Goal: Register for event/course

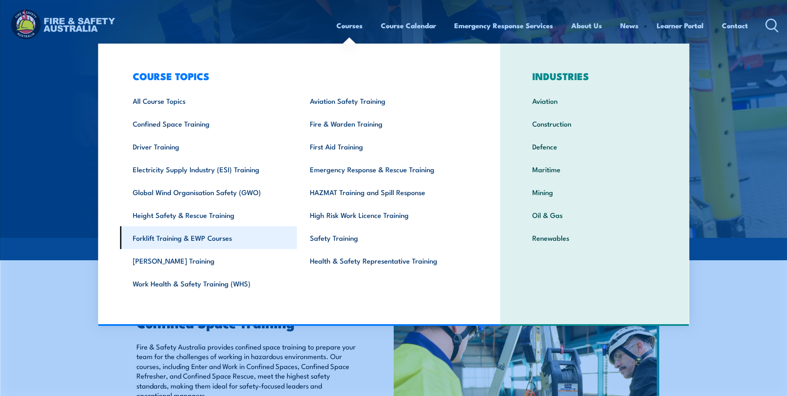
click at [208, 236] on link "Forklift Training & EWP Courses" at bounding box center [208, 237] width 177 height 23
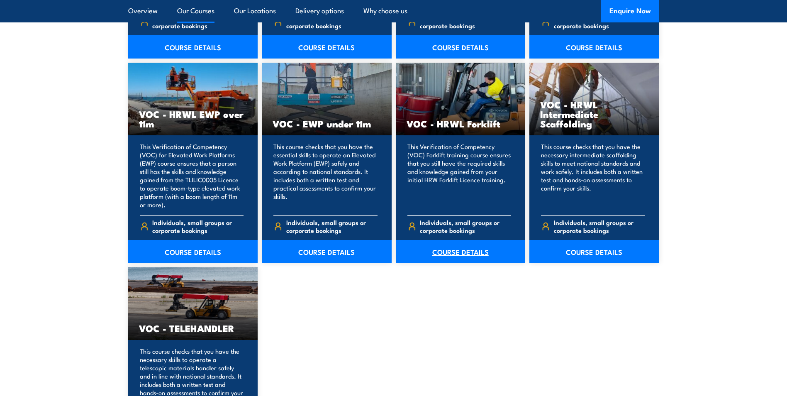
scroll to position [1037, 0]
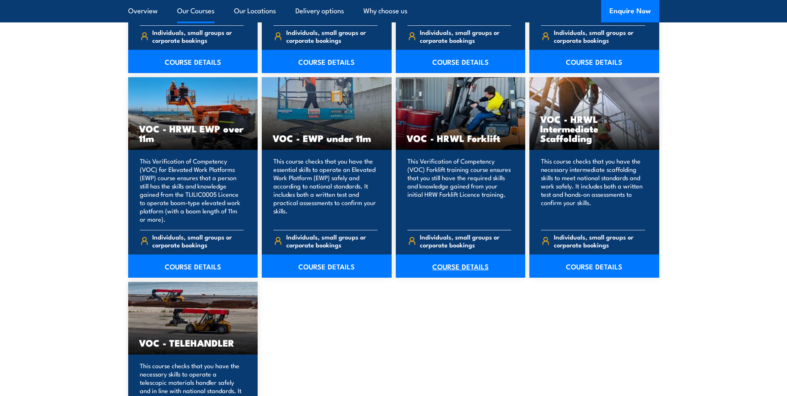
click at [446, 266] on link "COURSE DETAILS" at bounding box center [461, 265] width 130 height 23
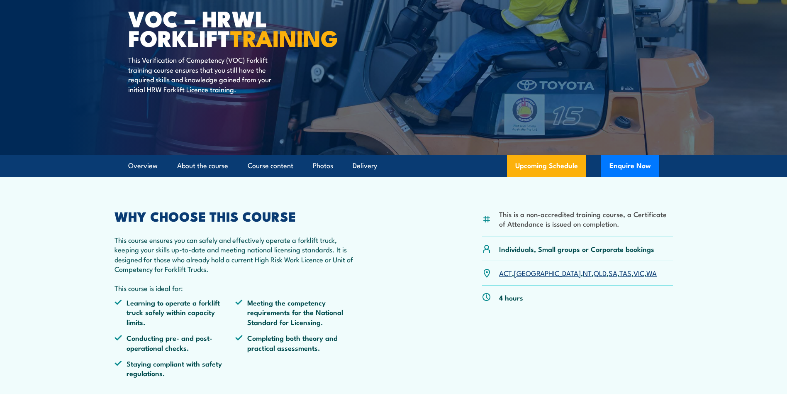
scroll to position [124, 0]
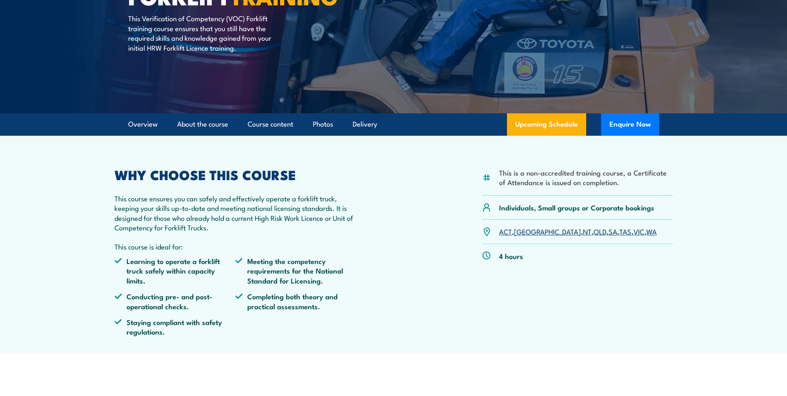
click at [646, 232] on link "WA" at bounding box center [651, 231] width 10 height 10
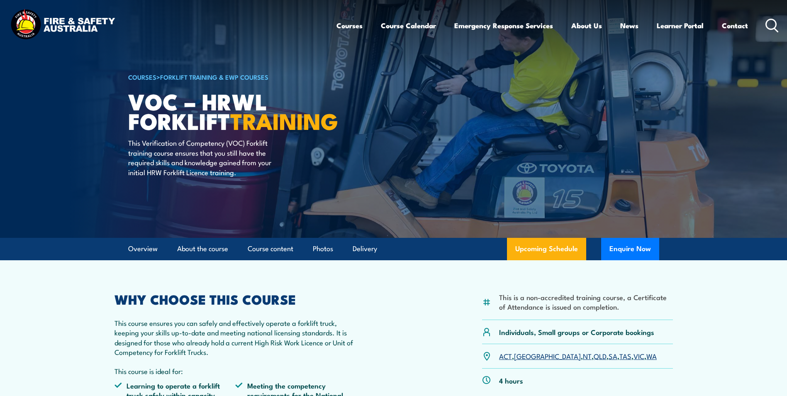
click at [93, 18] on img at bounding box center [62, 25] width 109 height 36
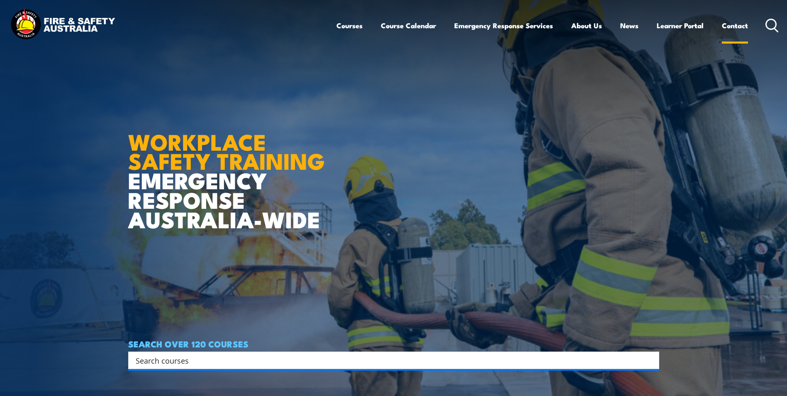
click at [733, 25] on link "Contact" at bounding box center [735, 26] width 26 height 22
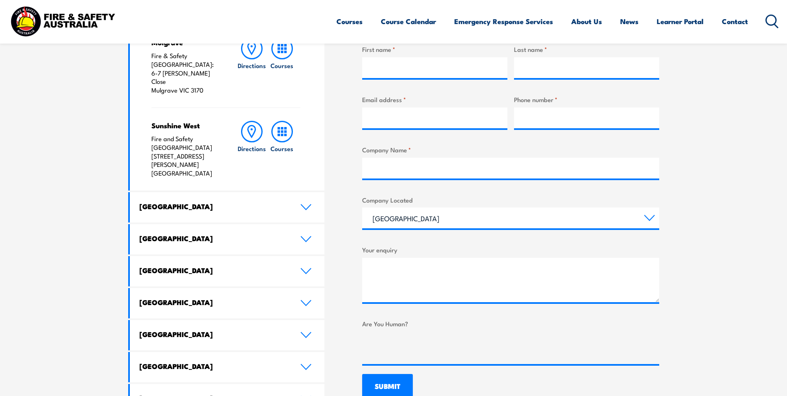
scroll to position [415, 0]
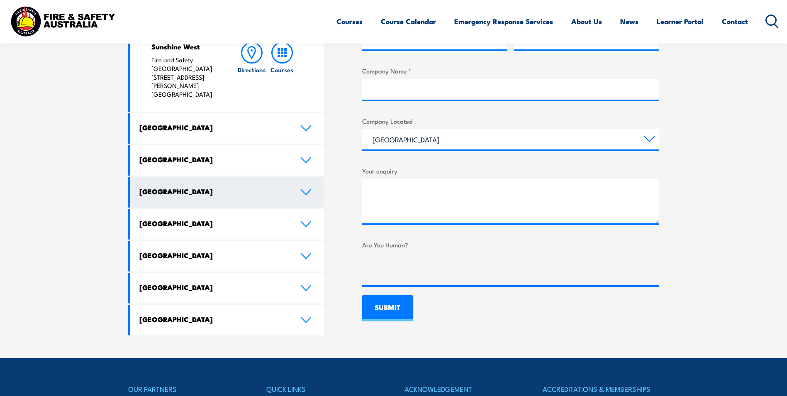
click at [172, 187] on h4 "[GEOGRAPHIC_DATA]" at bounding box center [213, 191] width 149 height 9
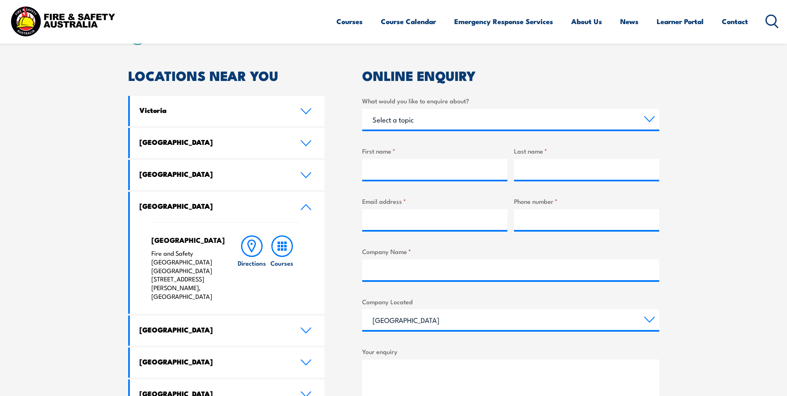
scroll to position [249, 0]
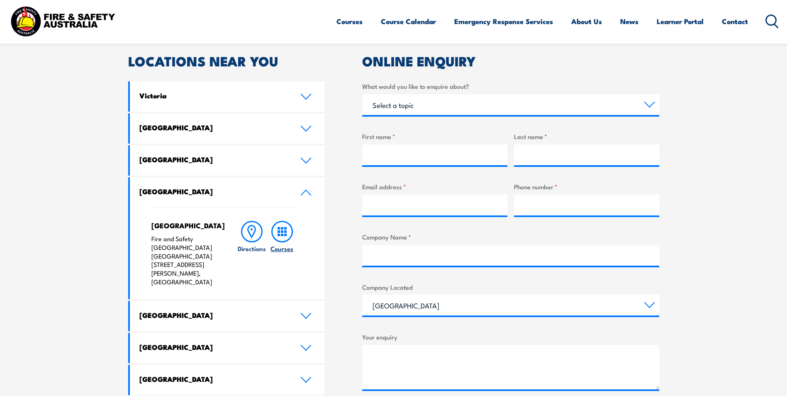
click at [283, 228] on rect at bounding box center [282, 228] width 2 height 2
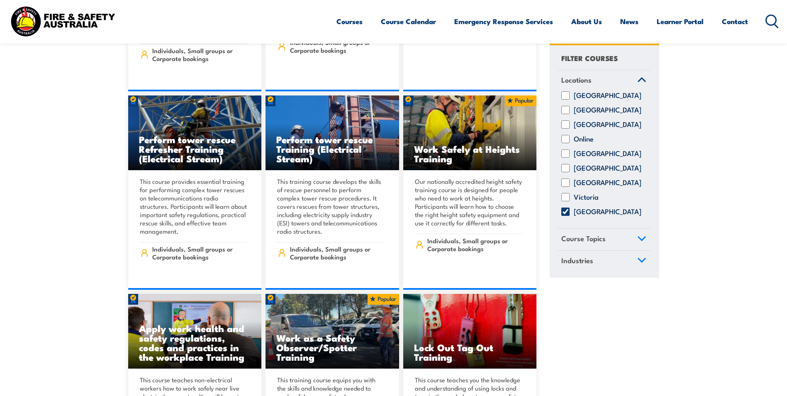
scroll to position [5186, 0]
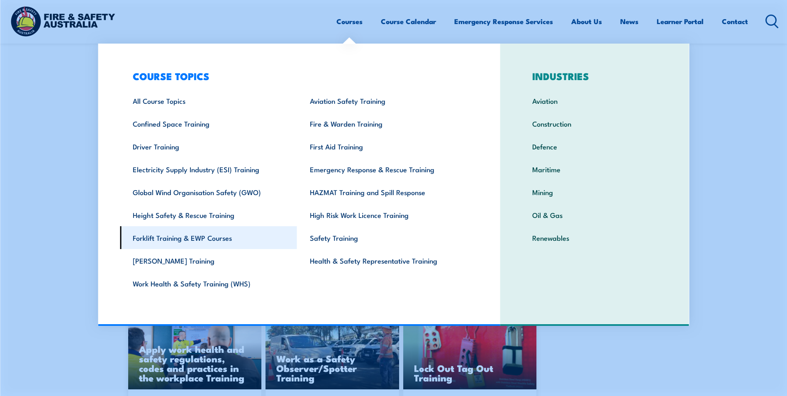
click at [201, 237] on link "Forklift Training & EWP Courses" at bounding box center [208, 237] width 177 height 23
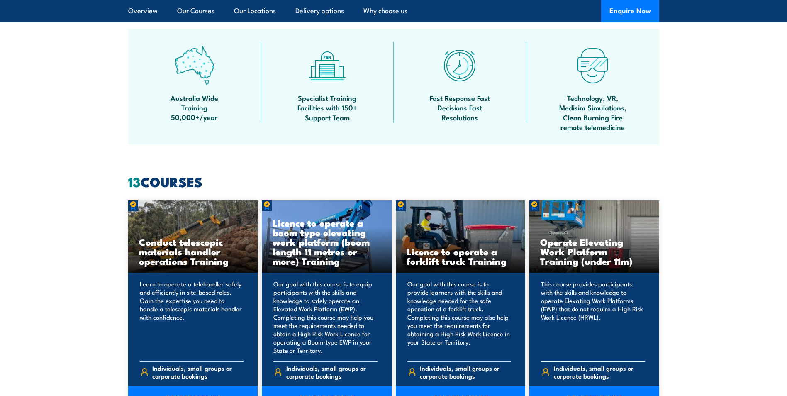
scroll to position [539, 0]
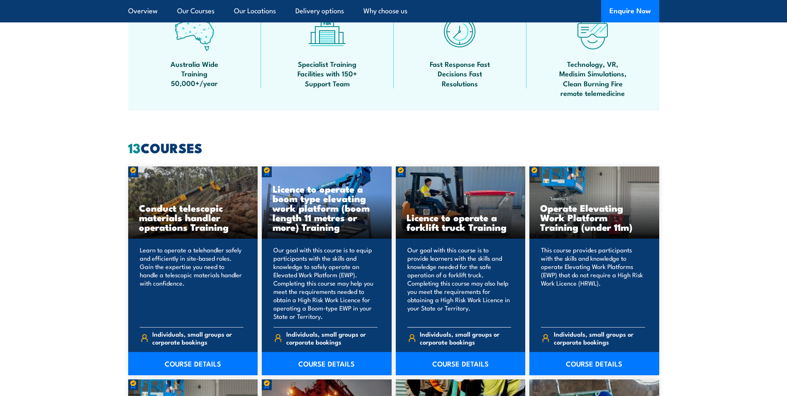
click at [448, 218] on h3 "Licence to operate a forklift truck Training" at bounding box center [461, 221] width 108 height 19
click at [455, 355] on link "COURSE DETAILS" at bounding box center [461, 363] width 130 height 23
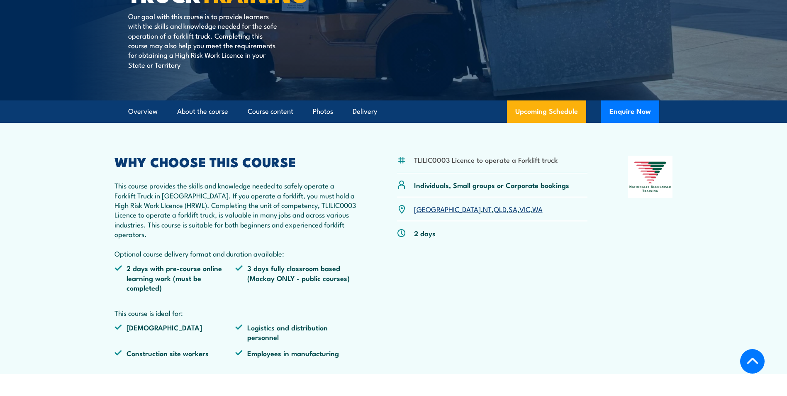
scroll to position [166, 0]
click at [532, 207] on link "WA" at bounding box center [537, 208] width 10 height 10
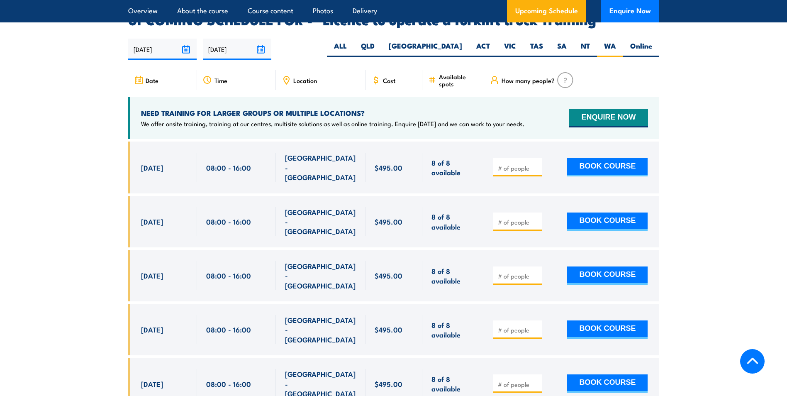
scroll to position [1389, 0]
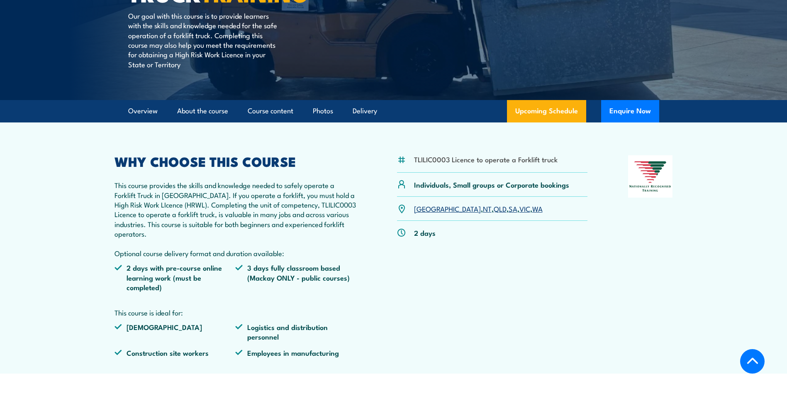
click at [532, 207] on link "WA" at bounding box center [537, 208] width 10 height 10
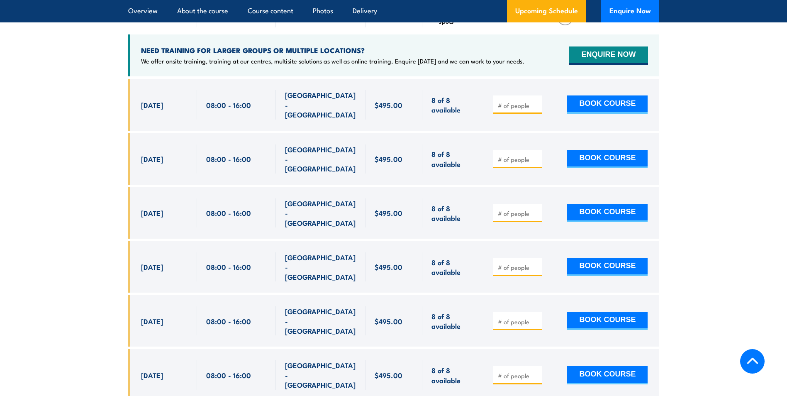
scroll to position [1430, 0]
